Goal: Complete application form: Complete application form

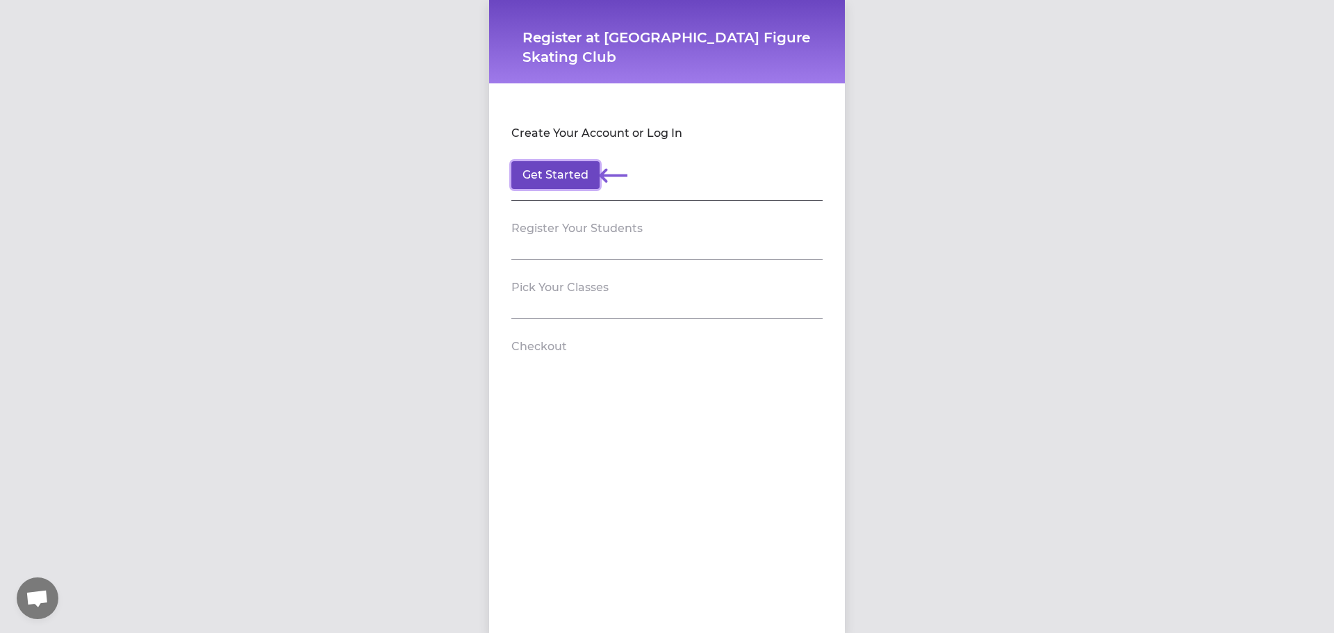
click at [556, 175] on button "Get Started" at bounding box center [555, 175] width 88 height 28
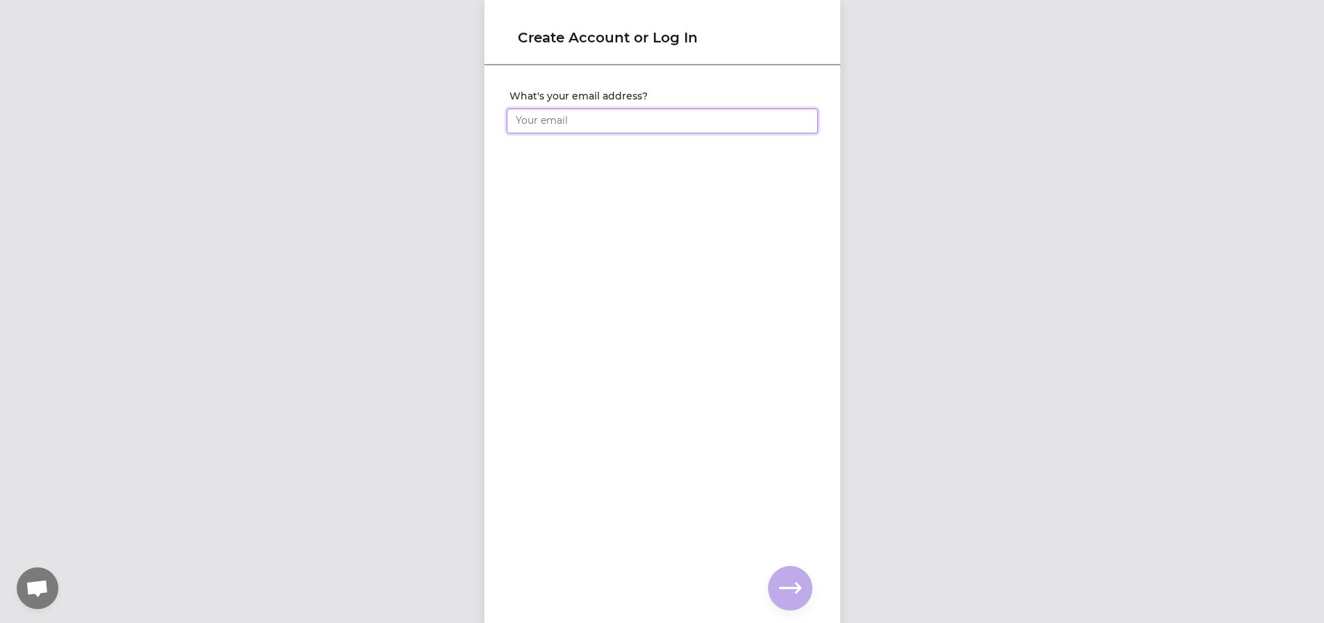
click at [550, 118] on input "What's your email address?" at bounding box center [662, 120] width 311 height 25
type input "[EMAIL_ADDRESS][DOMAIN_NAME]"
click at [794, 589] on icon "button" at bounding box center [790, 588] width 22 height 22
drag, startPoint x: 598, startPoint y: 115, endPoint x: 520, endPoint y: 117, distance: 78.5
click at [520, 117] on input "What's your full name?" at bounding box center [662, 120] width 311 height 25
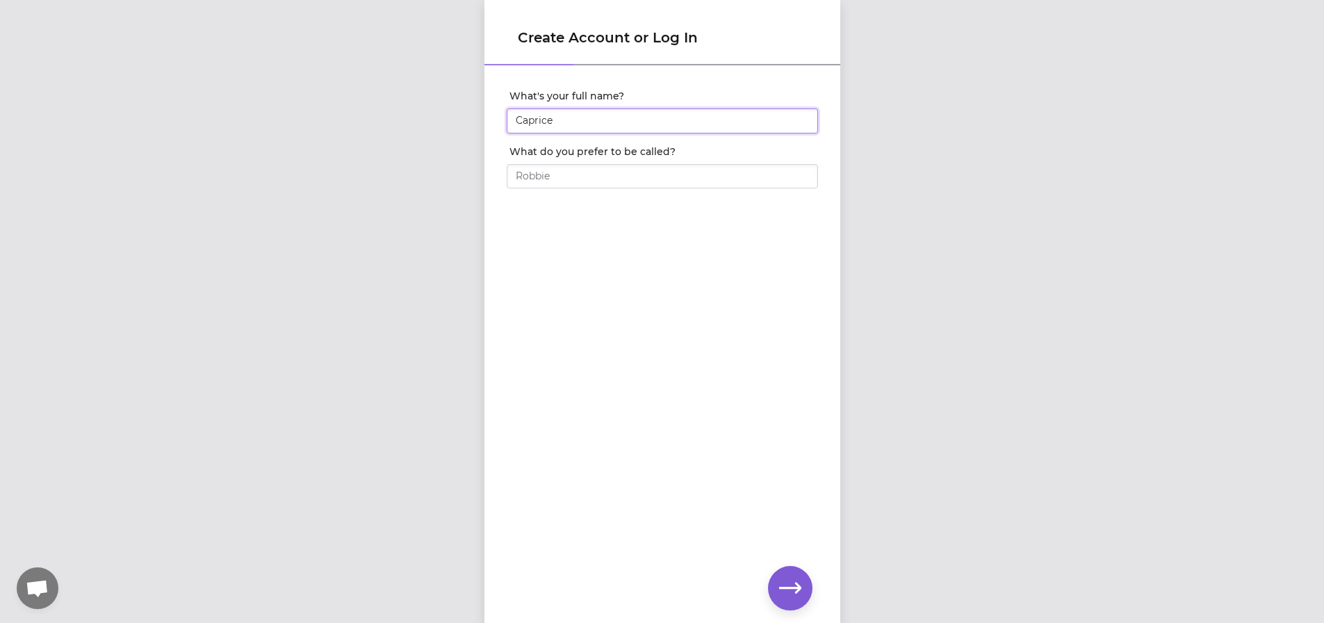
type input "[PERSON_NAME]"
type input "Caprice"
click at [793, 593] on icon "button" at bounding box center [790, 588] width 22 height 22
click at [625, 117] on input "What's your phone number?" at bounding box center [662, 120] width 311 height 25
type input "[PHONE_NUMBER]"
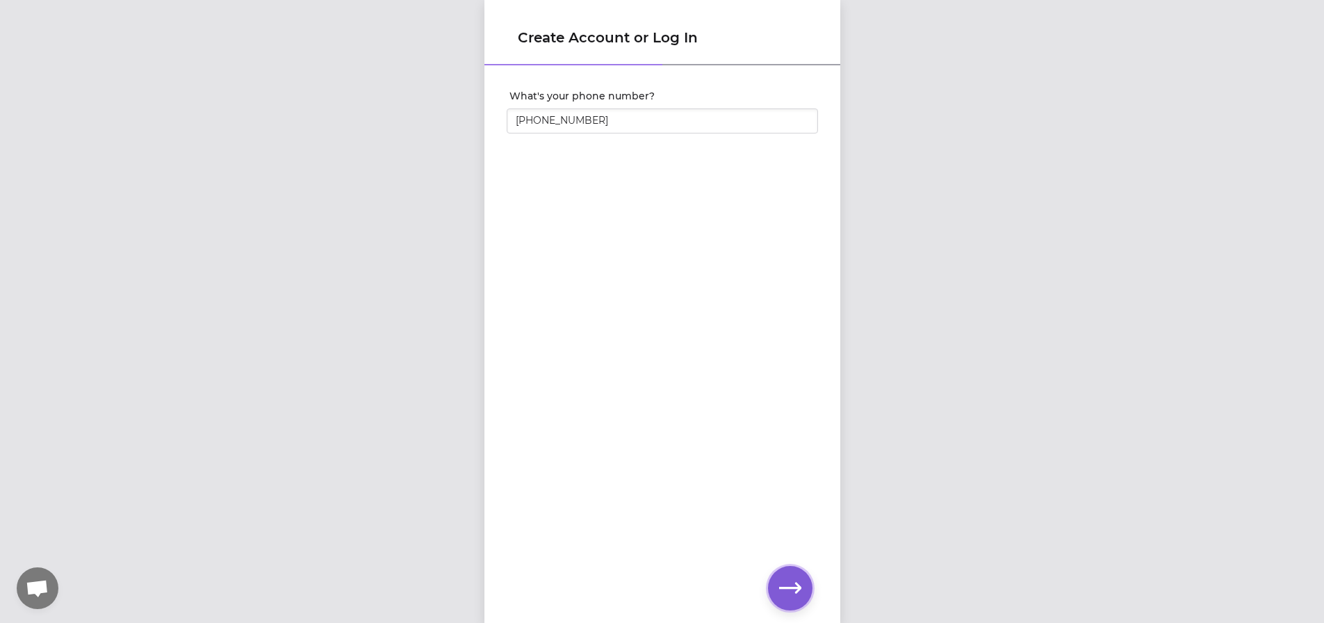
click at [788, 579] on icon "button" at bounding box center [790, 588] width 22 height 22
click at [793, 583] on icon "button" at bounding box center [790, 588] width 22 height 22
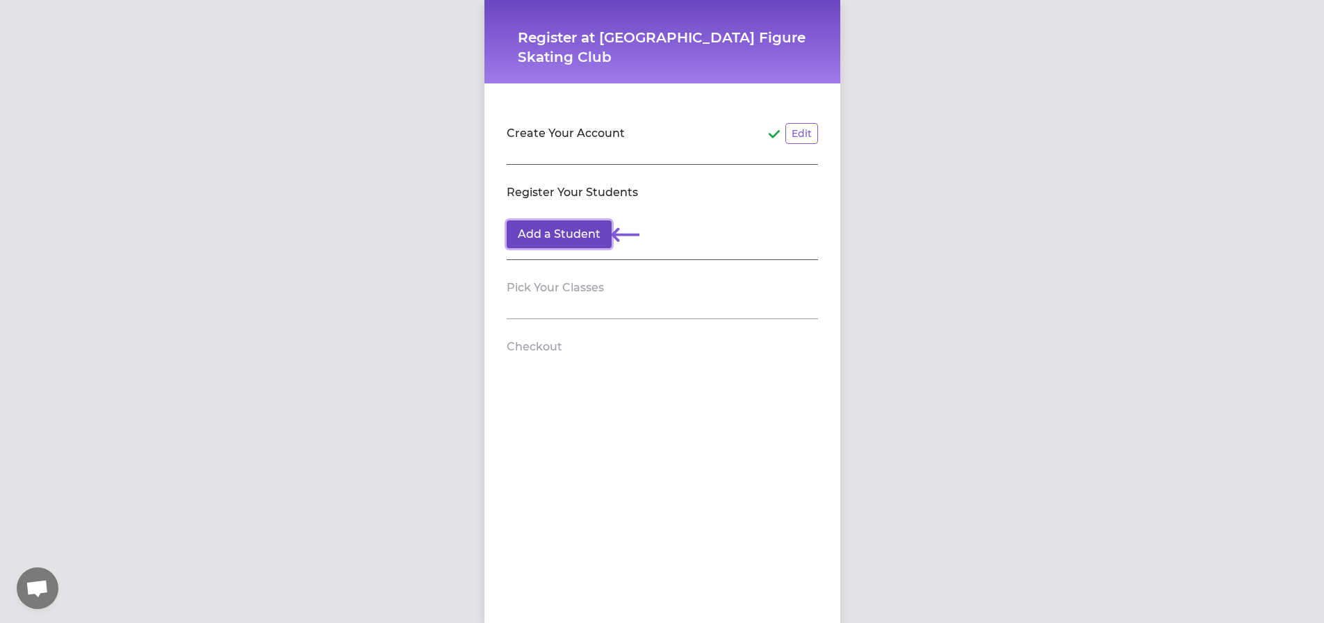
click at [573, 233] on button "Add a Student" at bounding box center [559, 234] width 105 height 28
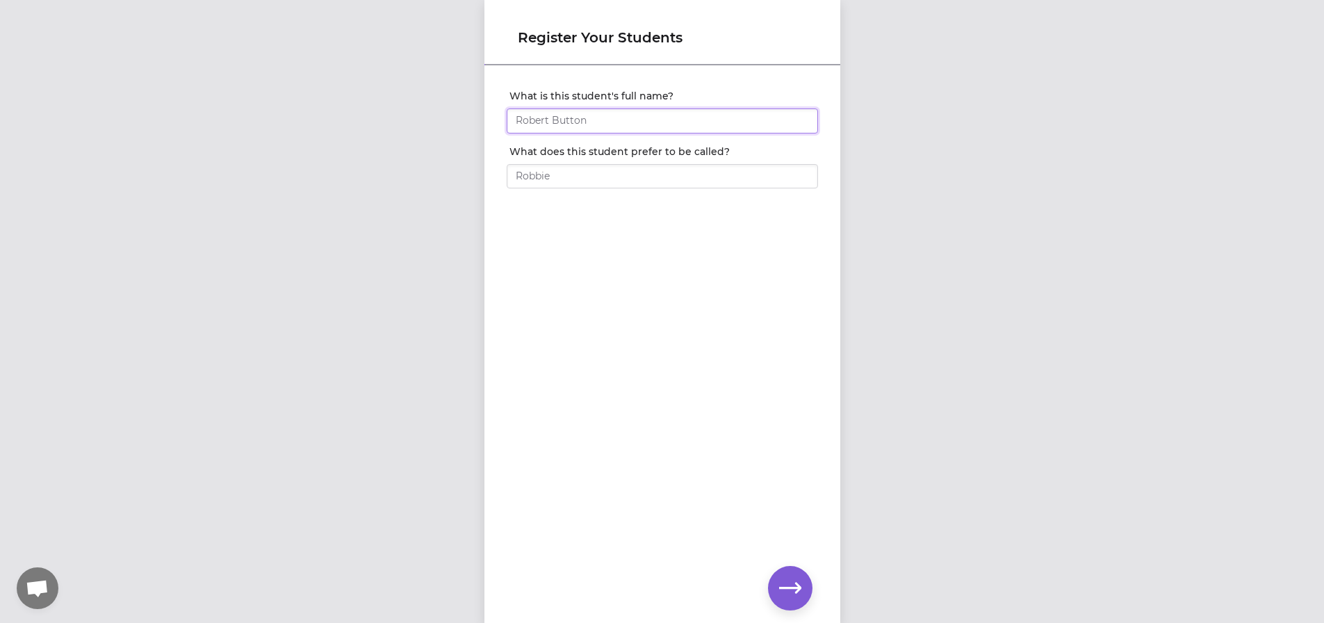
click at [544, 118] on input "What is this student's full name?" at bounding box center [662, 120] width 311 height 25
type input "[PERSON_NAME]"
click at [785, 580] on icon "button" at bounding box center [790, 588] width 22 height 22
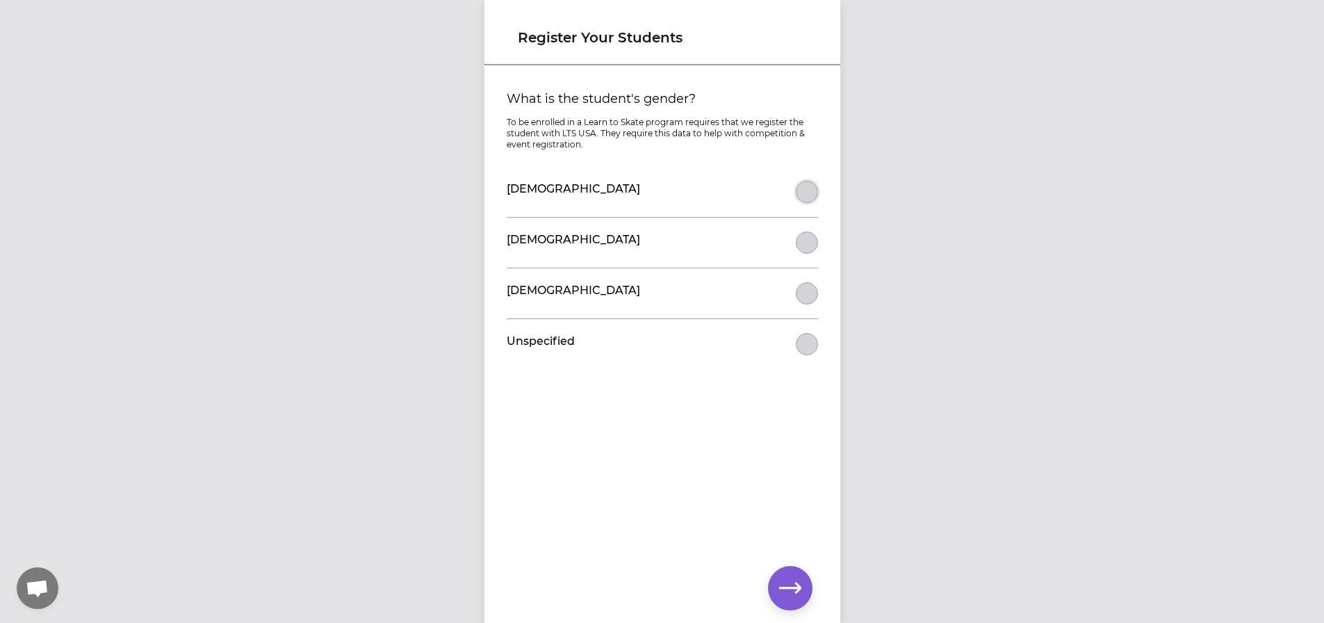
click at [796, 188] on button "What is the student's gender?" at bounding box center [807, 192] width 22 height 22
click at [797, 589] on icon "button" at bounding box center [790, 587] width 22 height 10
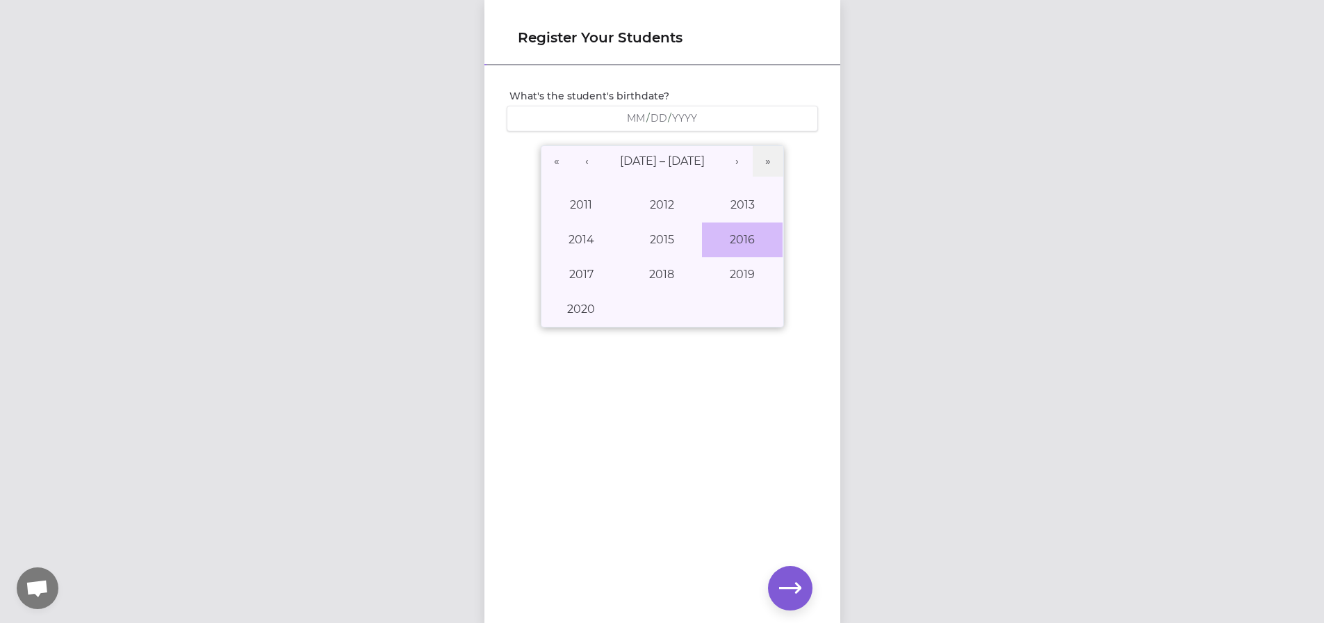
click at [737, 244] on button "2016" at bounding box center [742, 239] width 81 height 35
click at [737, 269] on abbr "September" at bounding box center [742, 274] width 64 height 13
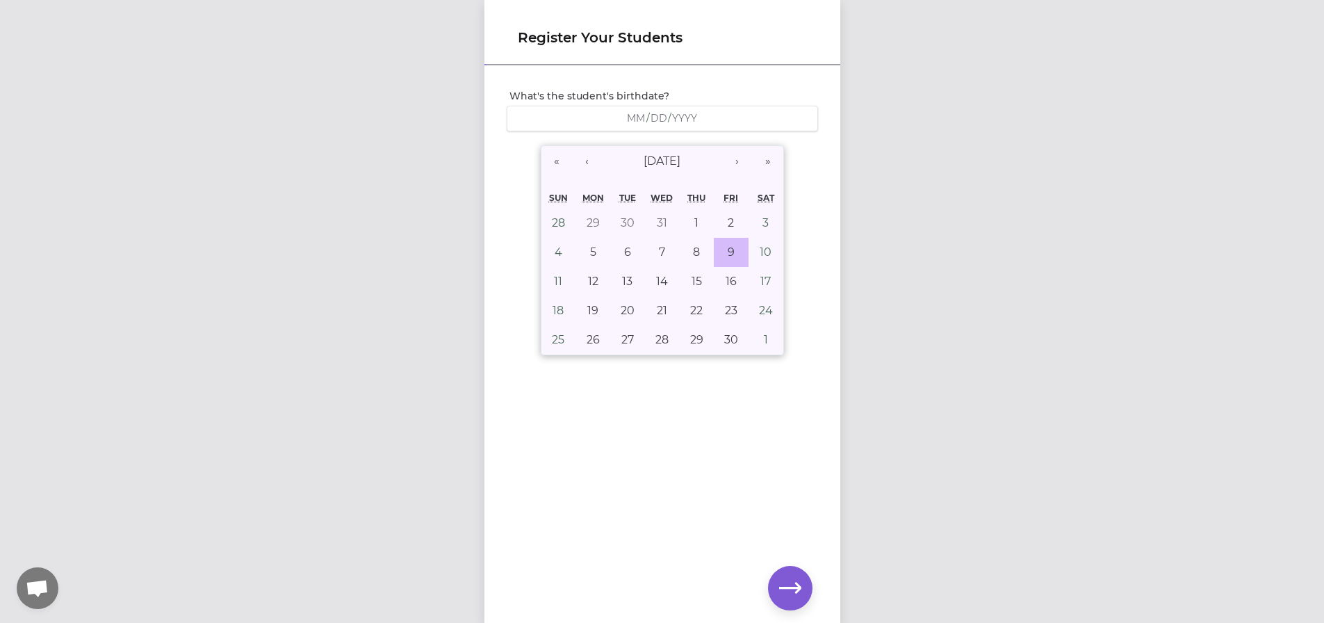
click at [732, 249] on button "9" at bounding box center [731, 252] width 35 height 29
type input "[DATE]"
type input "9"
type input "2016"
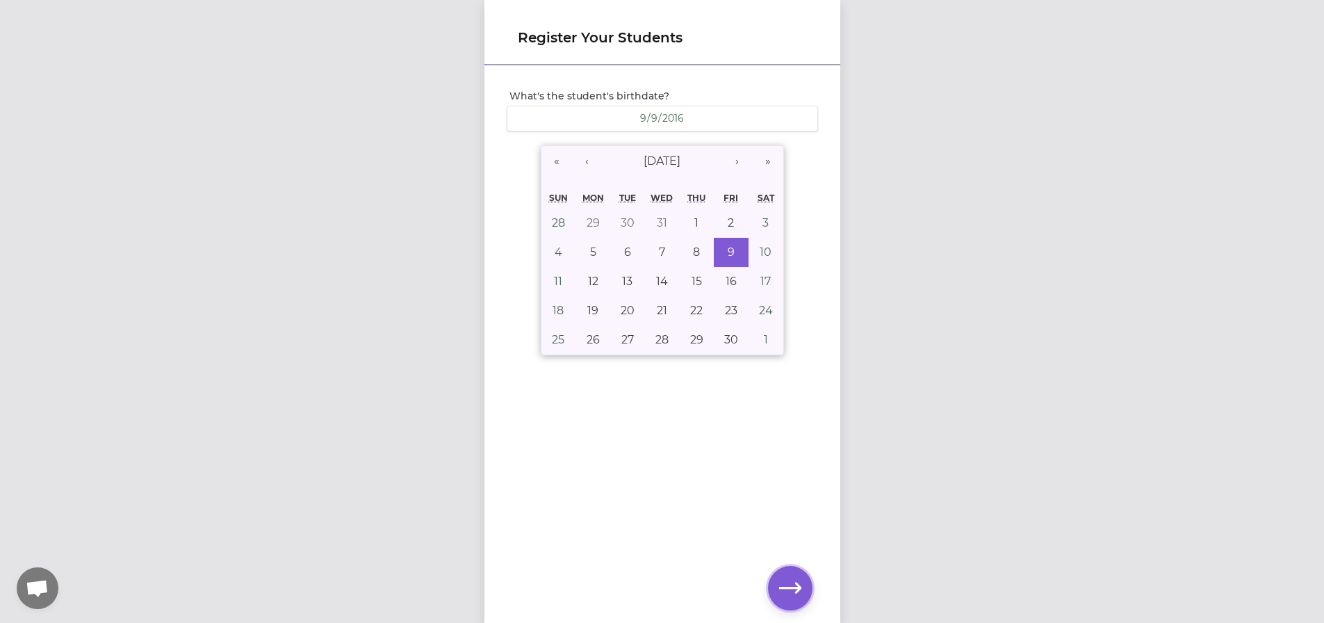
click at [789, 585] on icon "button" at bounding box center [790, 588] width 22 height 22
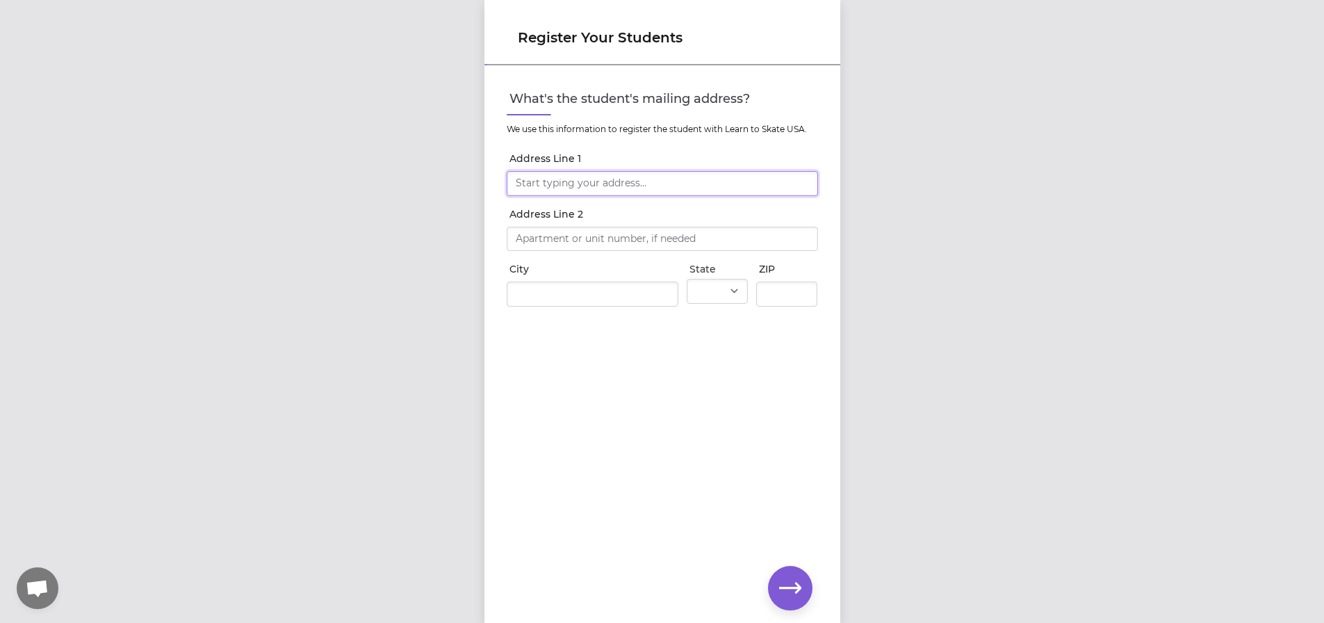
click at [655, 185] on input "Address Line 1" at bounding box center [662, 183] width 311 height 25
type input "[STREET_ADDRESS][PERSON_NAME]"
type input "Colbert"
select select "WA"
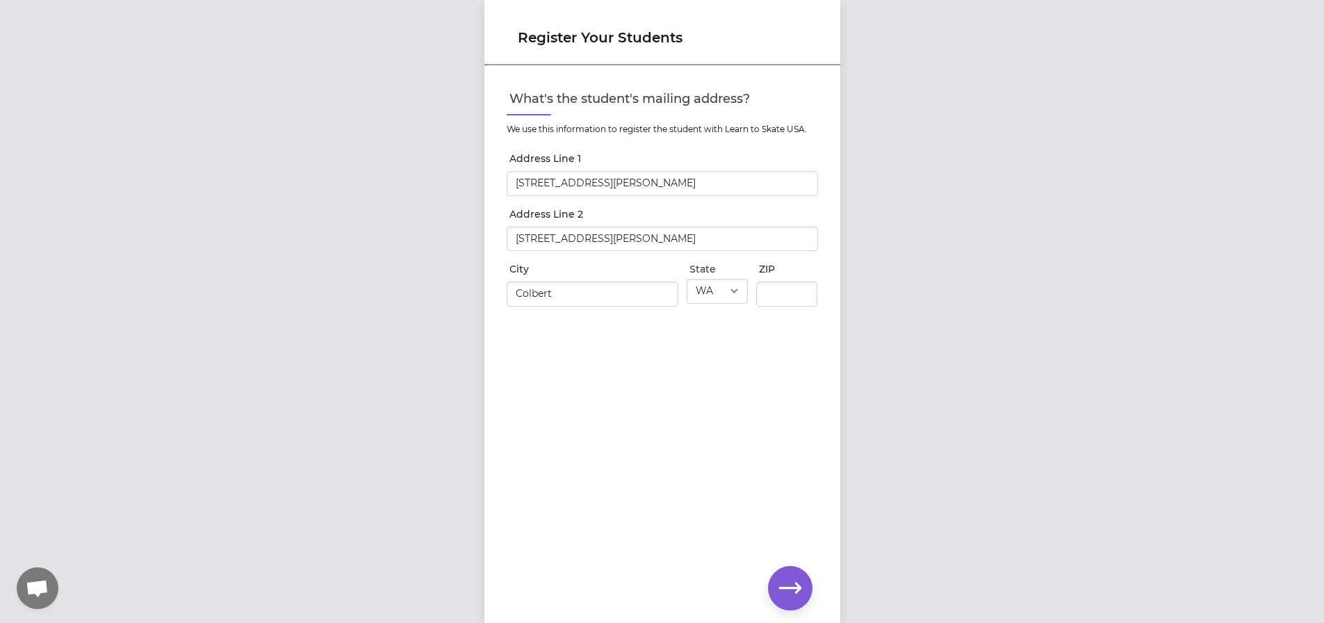
type input "99005"
click at [794, 589] on icon "button" at bounding box center [790, 588] width 22 height 22
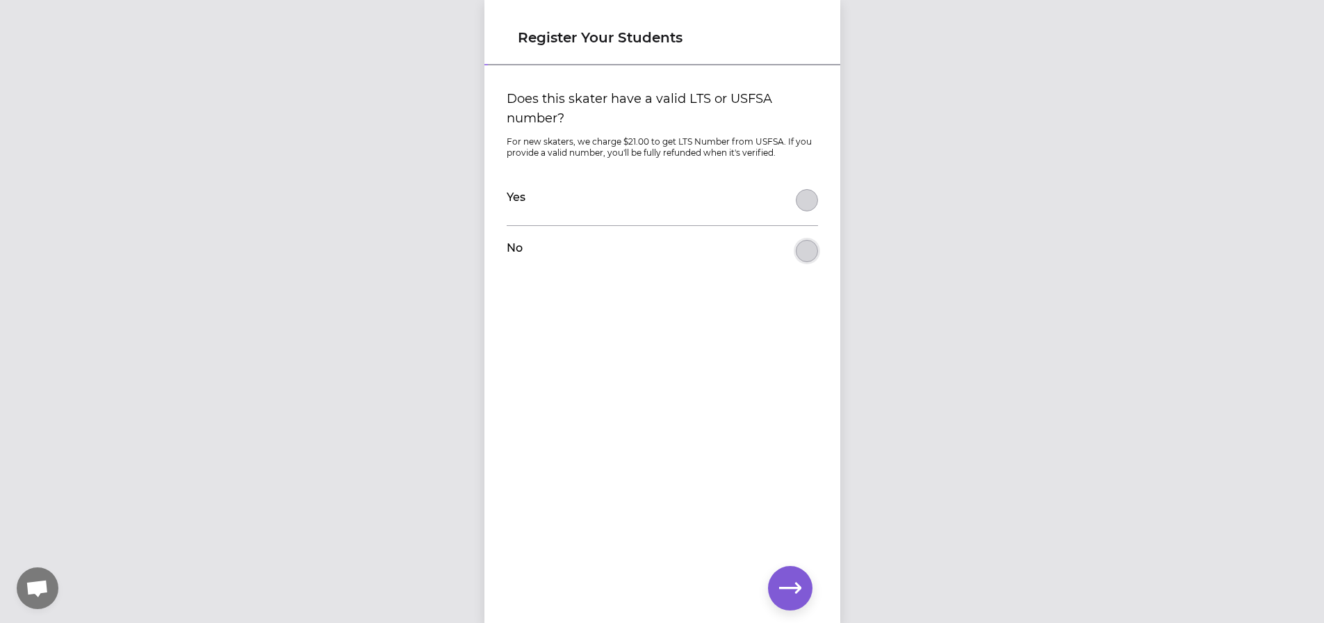
click at [801, 253] on button "Does this skater have a valid LTS or USFSA number?" at bounding box center [807, 251] width 22 height 22
click at [786, 584] on icon "button" at bounding box center [790, 588] width 22 height 22
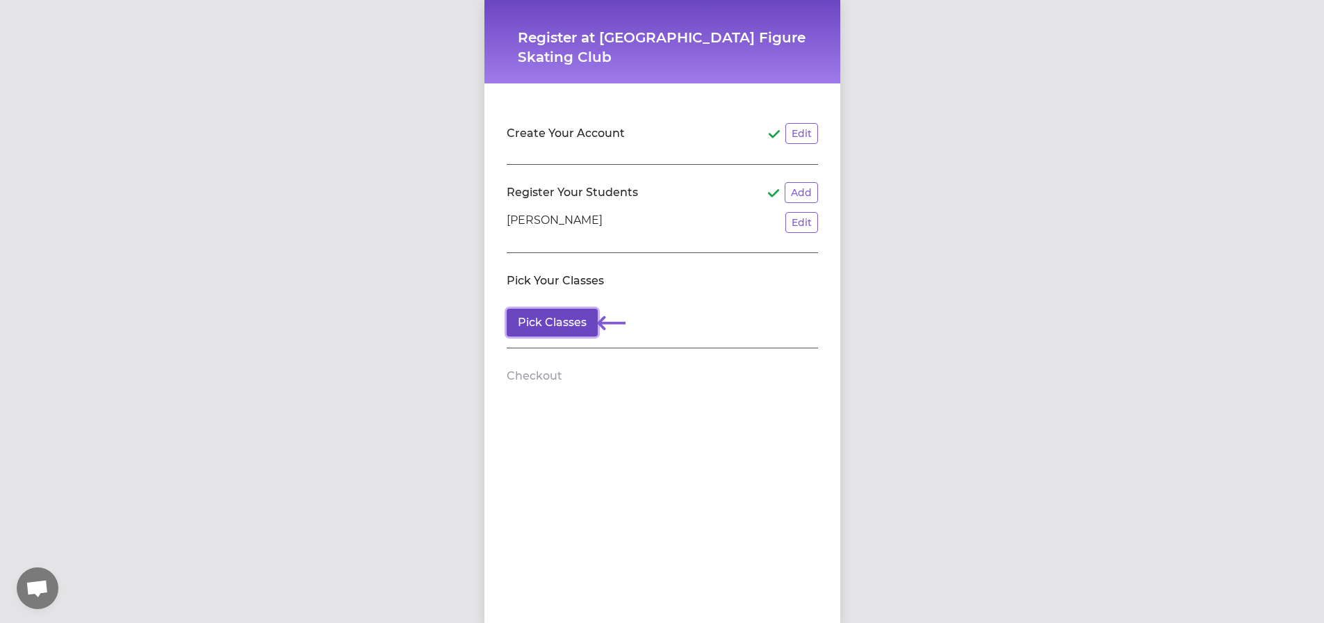
click at [536, 318] on button "Pick Classes" at bounding box center [552, 323] width 91 height 28
